Goal: Check status: Check status

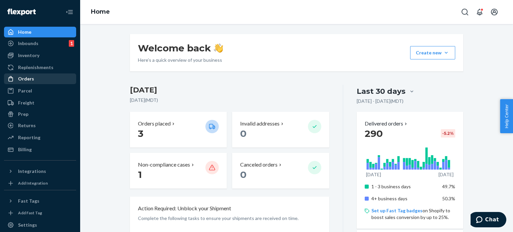
click at [40, 81] on div "Orders" at bounding box center [40, 78] width 71 height 9
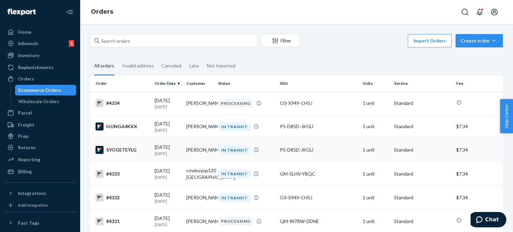
click at [129, 152] on div "SYOGETEYLG" at bounding box center [122, 150] width 54 height 8
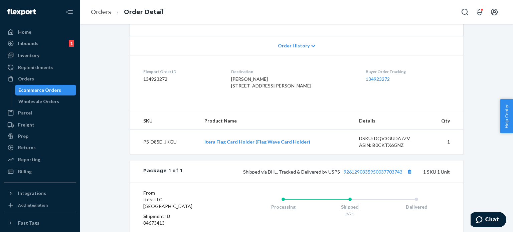
scroll to position [134, 0]
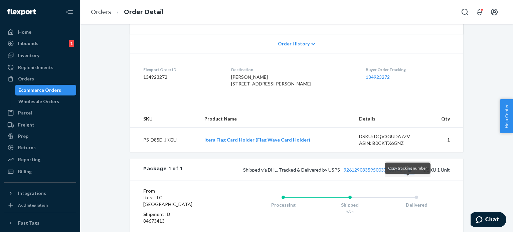
click at [407, 174] on button "Copy tracking number" at bounding box center [409, 169] width 9 height 9
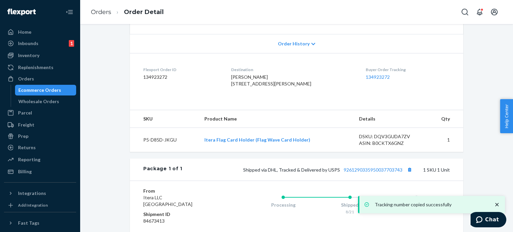
click at [34, 92] on div "Ecommerce Orders" at bounding box center [39, 90] width 43 height 7
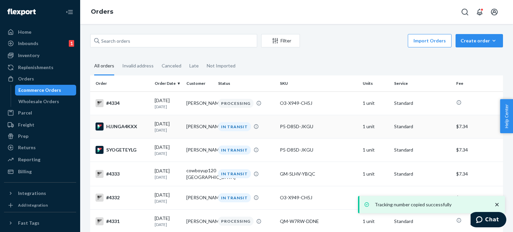
scroll to position [33, 0]
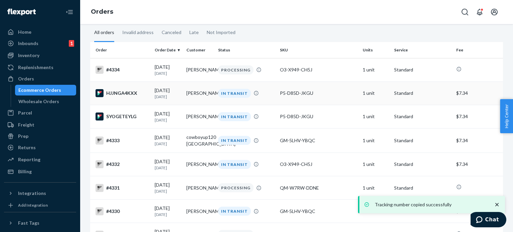
click at [127, 94] on div "HJJNGA4KXX" at bounding box center [122, 93] width 54 height 8
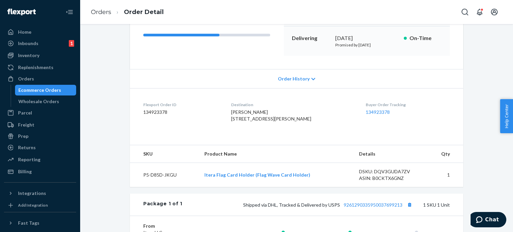
scroll to position [167, 0]
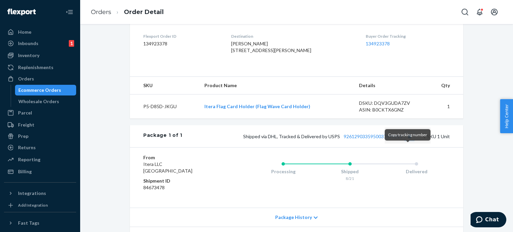
click at [406, 141] on button "Copy tracking number" at bounding box center [409, 136] width 9 height 9
